Goal: Task Accomplishment & Management: Use online tool/utility

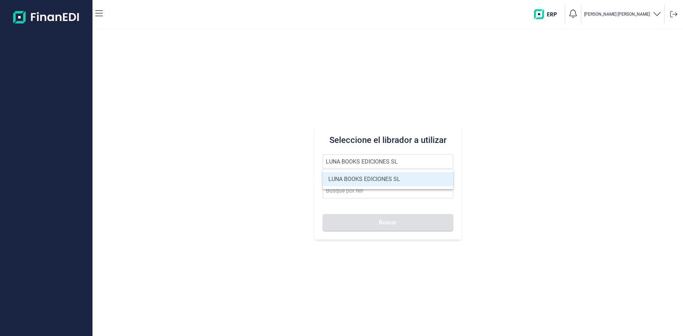
type input "LUNA BOOKS EDICIONES SL"
click at [359, 179] on li "LUNA BOOKS EDICIONES SL" at bounding box center [388, 179] width 131 height 14
type input "B96170998"
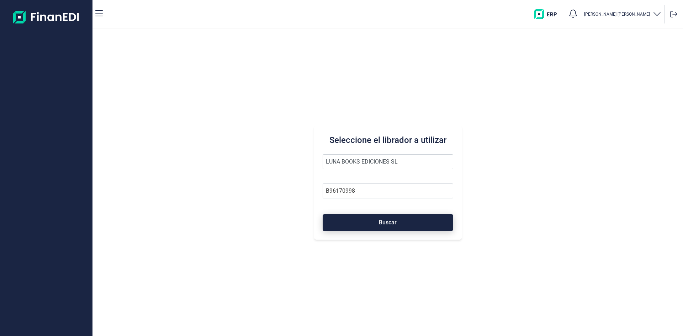
click at [380, 225] on span "Buscar" at bounding box center [388, 222] width 18 height 5
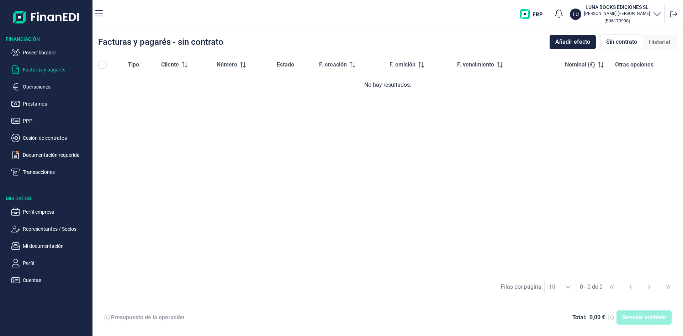
click at [230, 228] on div "Tipo Cliente Número Estado F. creación F. emisión F. vencimiento Nominal (€) Ot…" at bounding box center [388, 165] width 591 height 220
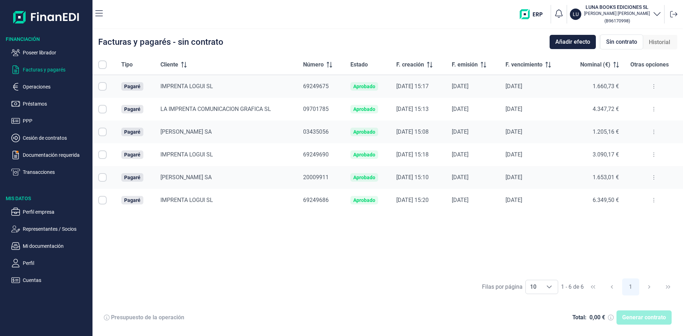
click at [104, 87] on input "Row Selected null" at bounding box center [102, 86] width 9 height 9
checkbox input "true"
click at [103, 156] on input "Row Selected null" at bounding box center [102, 155] width 9 height 9
checkbox input "true"
click at [111, 200] on td at bounding box center [104, 200] width 23 height 23
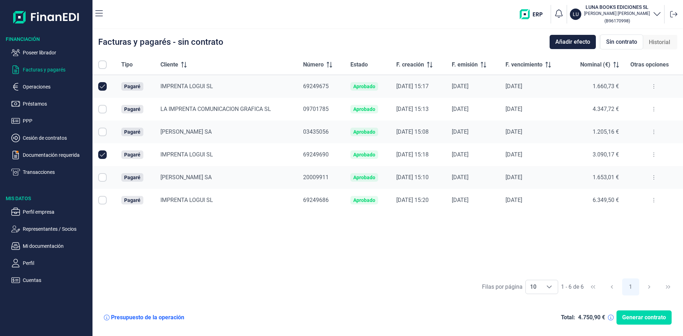
click at [106, 202] on input "Row Selected null" at bounding box center [102, 200] width 9 height 9
checkbox input "true"
click at [628, 316] on span "Generar contrato" at bounding box center [644, 317] width 44 height 9
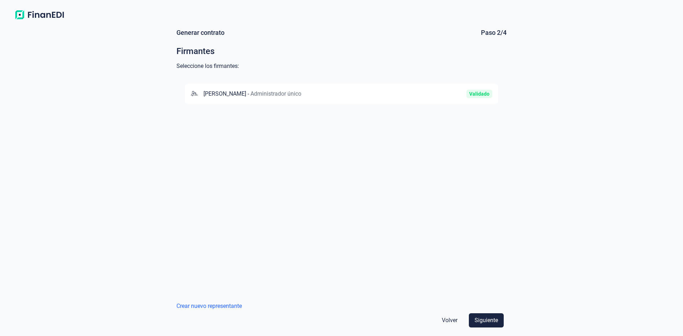
click at [262, 98] on div "[PERSON_NAME] - Administrador único Validado" at bounding box center [341, 94] width 313 height 20
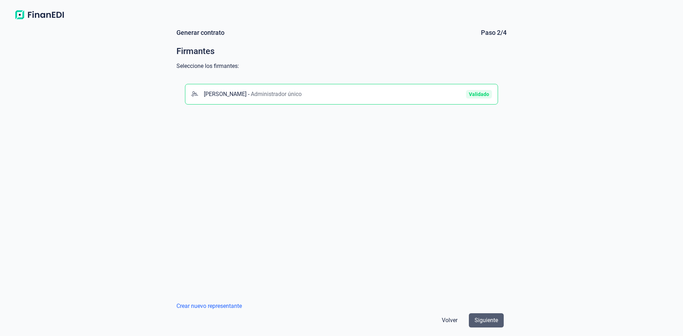
click at [484, 315] on button "Siguiente" at bounding box center [486, 320] width 35 height 14
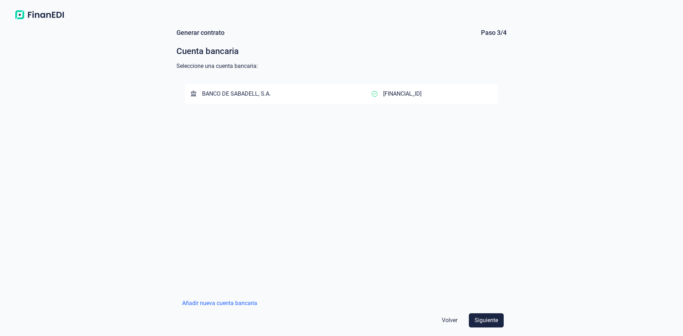
click at [326, 96] on div "BANCO DE SABADELL, S.A." at bounding box center [281, 94] width 181 height 9
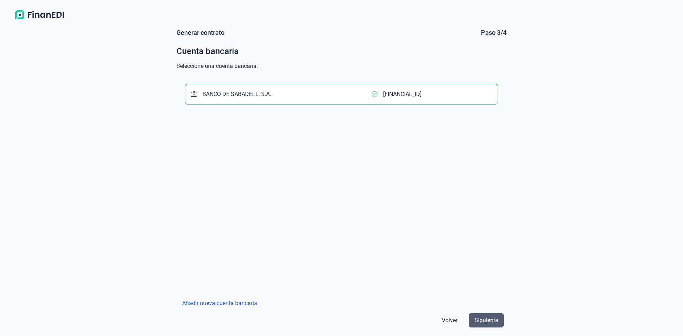
click at [487, 321] on span "Siguiente" at bounding box center [486, 320] width 23 height 9
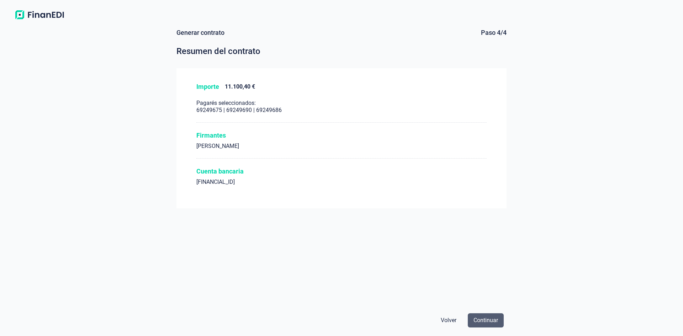
click at [488, 321] on span "Continuar" at bounding box center [486, 320] width 25 height 9
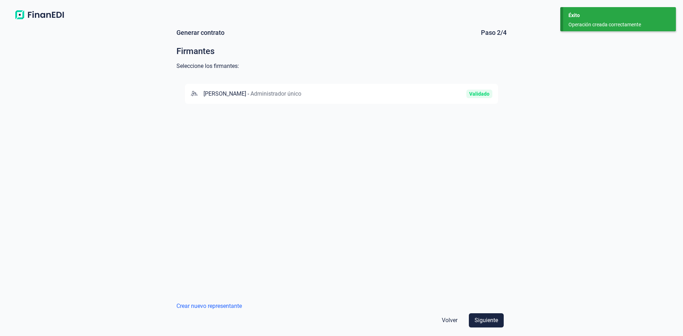
click at [366, 224] on div "[PERSON_NAME] - Administrador único Validado" at bounding box center [341, 185] width 330 height 221
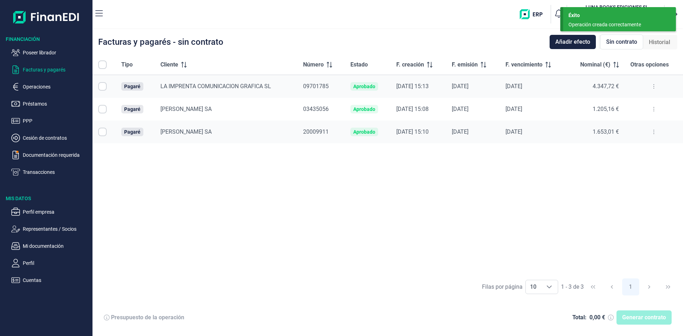
checkbox input "true"
click at [100, 86] on input "Row Unselected null" at bounding box center [102, 86] width 9 height 9
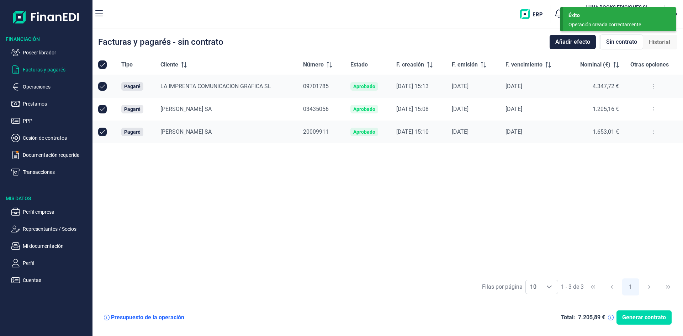
checkbox input "false"
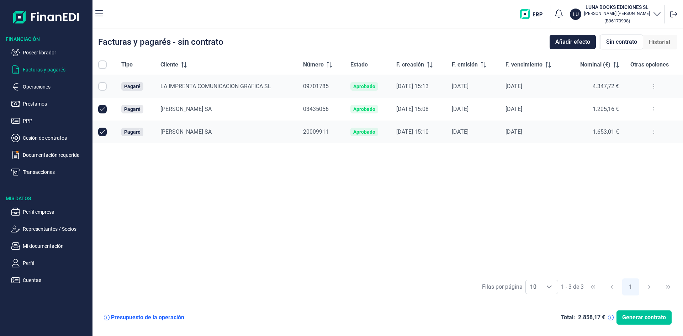
click at [653, 319] on span "Generar contrato" at bounding box center [644, 317] width 44 height 9
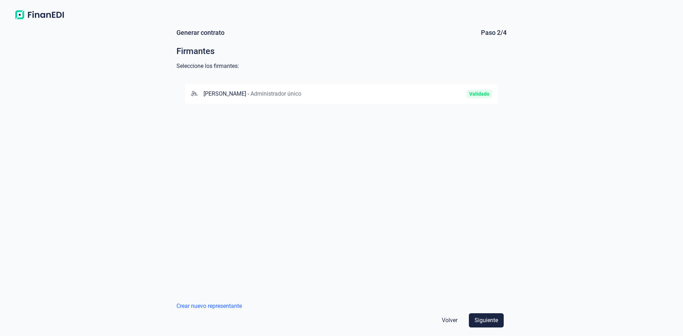
click at [373, 94] on div "[PERSON_NAME] - Administrador único" at bounding box center [291, 94] width 201 height 9
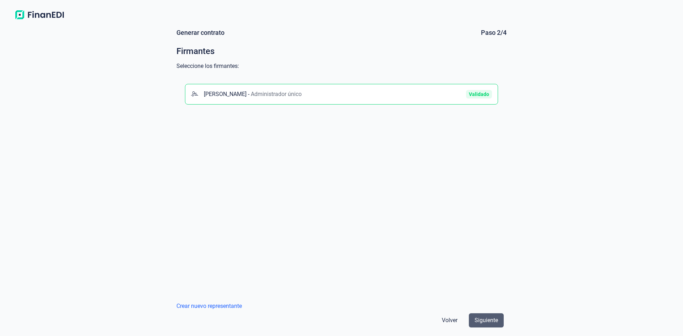
click at [474, 326] on button "Siguiente" at bounding box center [486, 320] width 35 height 14
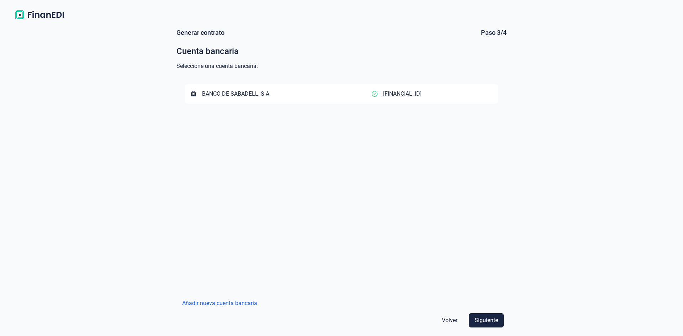
click at [295, 96] on div "BANCO DE SABADELL, S.A." at bounding box center [281, 94] width 181 height 9
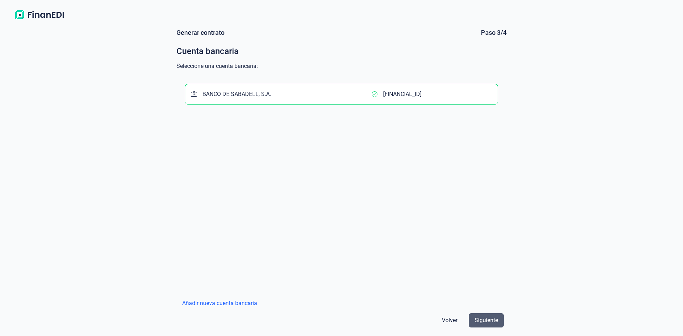
click at [487, 323] on span "Siguiente" at bounding box center [486, 320] width 23 height 9
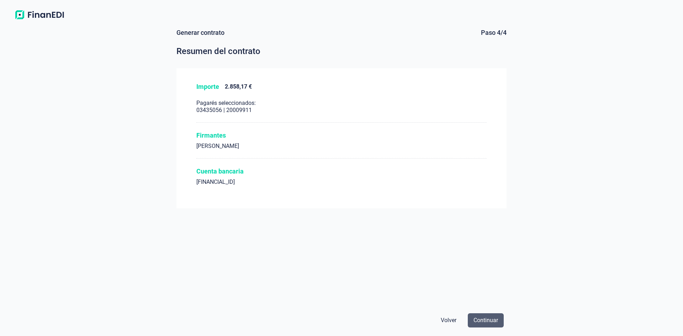
click at [489, 318] on span "Continuar" at bounding box center [486, 320] width 25 height 9
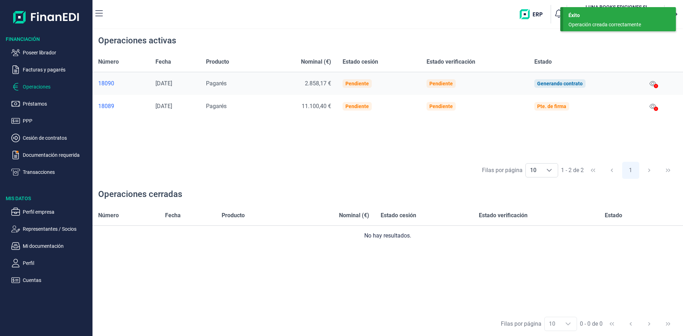
drag, startPoint x: 55, startPoint y: 98, endPoint x: 57, endPoint y: 91, distance: 7.0
click at [55, 98] on ul "Poseer librador Facturas y pagarés Operaciones Préstamos PPP Cesión de contrato…" at bounding box center [46, 110] width 93 height 134
click at [53, 73] on p "Facturas y pagarés" at bounding box center [56, 69] width 67 height 9
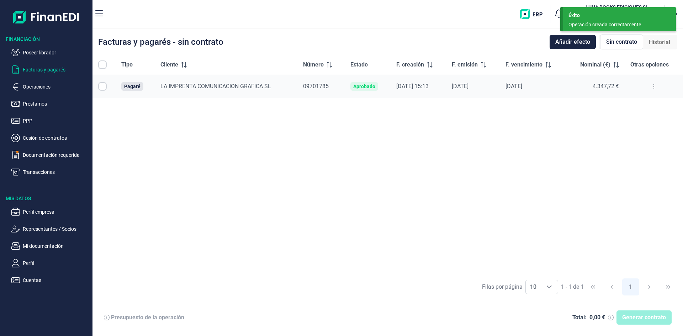
checkbox input "true"
click at [656, 319] on span "Generar contrato" at bounding box center [644, 317] width 44 height 9
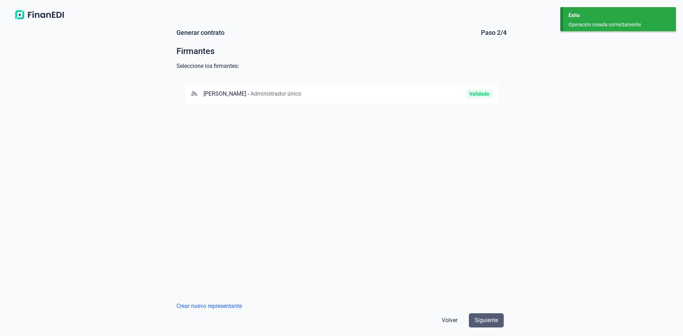
click at [498, 326] on button "Siguiente" at bounding box center [486, 320] width 35 height 14
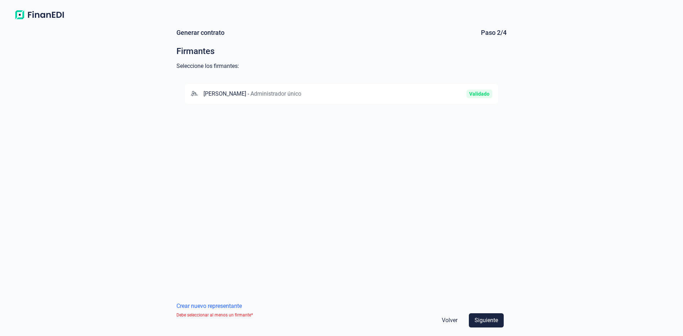
click at [412, 89] on div "[PERSON_NAME] - Administrador único Validado" at bounding box center [341, 94] width 313 height 20
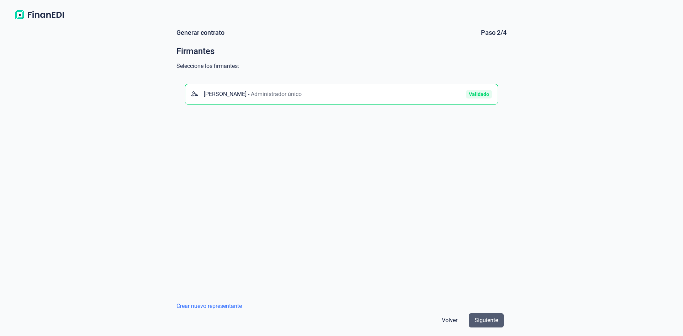
click at [488, 322] on span "Siguiente" at bounding box center [486, 320] width 23 height 9
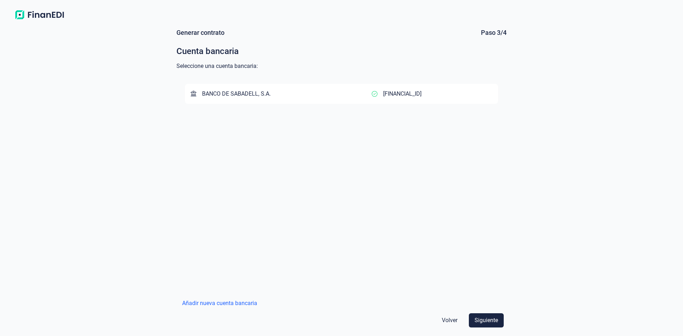
click at [429, 101] on button "BANCO [PERSON_NAME], S.A. [FINANCIAL_ID]" at bounding box center [341, 94] width 313 height 20
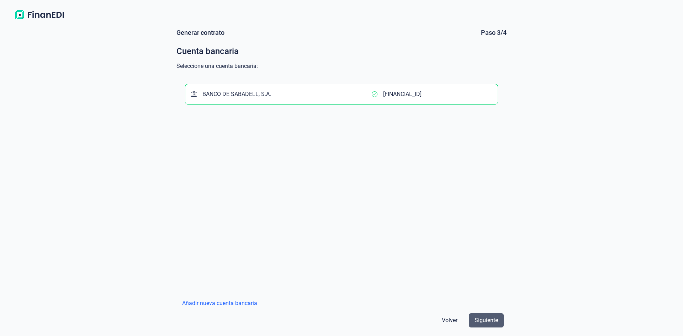
click at [482, 323] on span "Siguiente" at bounding box center [486, 320] width 23 height 9
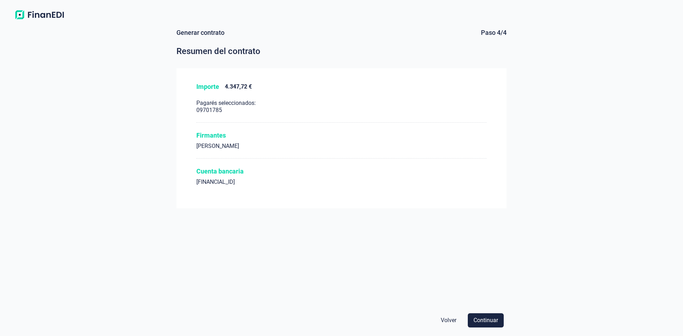
click at [397, 262] on div "Generar contrato Paso 4/4 Resumen del contrato Importe 4.347,72 € Pagarés selec…" at bounding box center [341, 169] width 330 height 282
click at [247, 255] on div "Generar contrato Paso 4/4 Resumen del contrato Importe 4.347,72 € Pagarés selec…" at bounding box center [341, 169] width 330 height 282
click at [485, 322] on span "Continuar" at bounding box center [486, 320] width 25 height 9
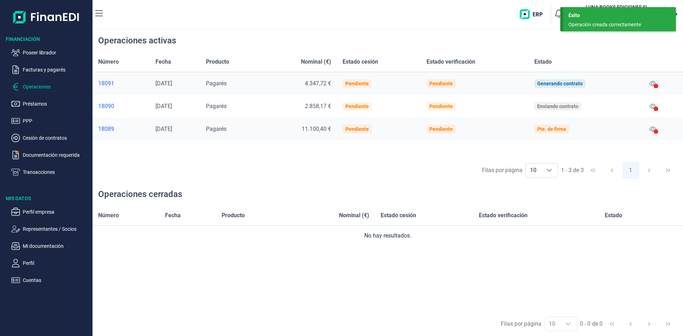
click at [371, 177] on div "Filas por página 10 10 10 1 - 3 de 3 1" at bounding box center [388, 170] width 591 height 25
click at [195, 17] on div "[PERSON_NAME] BOOKS EDICIONES SL [PERSON_NAME] ( B96170998 )" at bounding box center [395, 14] width 572 height 23
click at [364, 172] on div "Filas por página 10 10 10 1 - 3 de 3 1" at bounding box center [388, 170] width 591 height 25
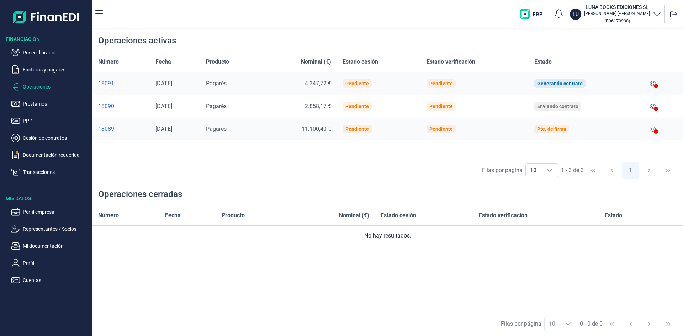
click at [226, 303] on div "Número Fecha Producto Nominal (€) Estado cesión Estado verificación Estado No h…" at bounding box center [388, 259] width 591 height 106
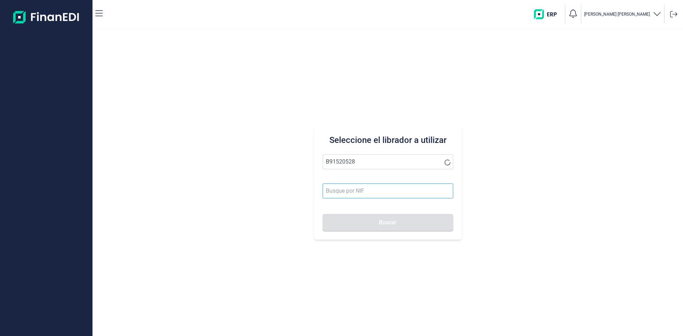
type input "B91520528"
click at [348, 189] on input at bounding box center [388, 191] width 131 height 15
paste input "B91520528"
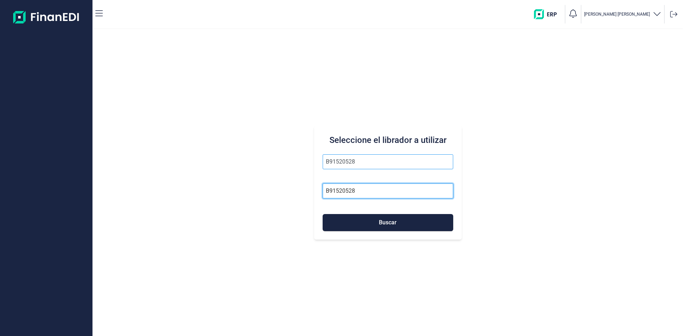
type input "B91520528"
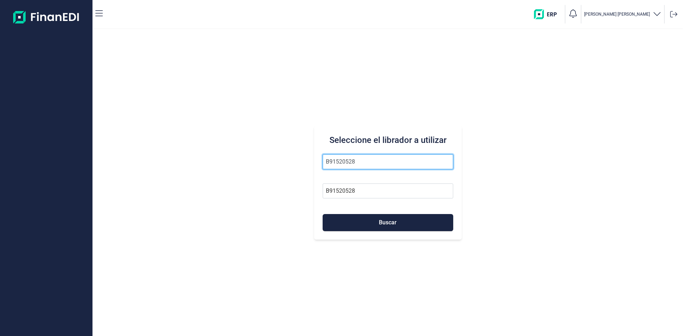
click at [361, 160] on input "B91520528" at bounding box center [388, 161] width 131 height 15
type input "R DE T BACKSLIDE SL"
click at [373, 221] on button "Buscar" at bounding box center [388, 222] width 131 height 17
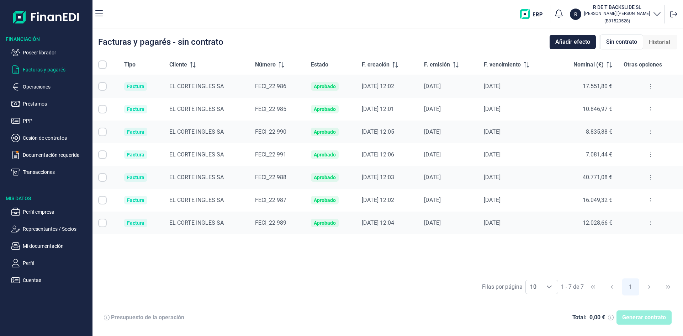
checkbox input "true"
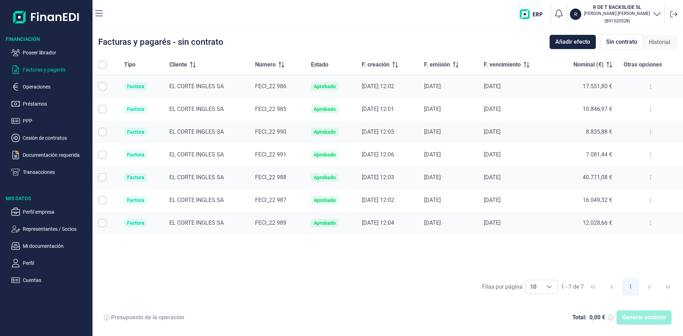
checkbox input "true"
